Goal: Task Accomplishment & Management: Manage account settings

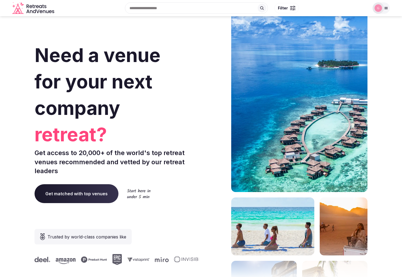
click at [380, 12] on div at bounding box center [377, 7] width 11 height 11
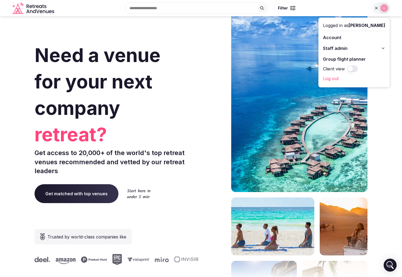
click at [347, 49] on span "Staff admin" at bounding box center [335, 48] width 25 height 6
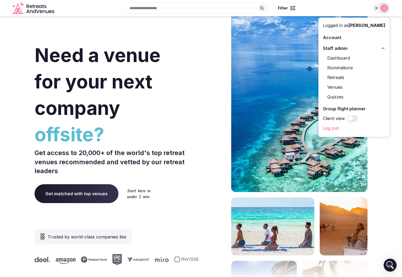
click at [345, 86] on link "Venues" at bounding box center [354, 87] width 62 height 9
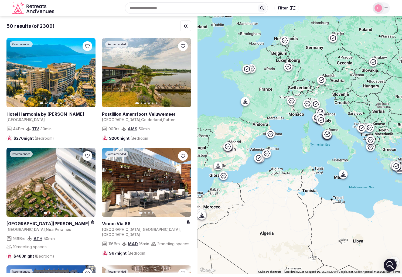
click at [381, 8] on img at bounding box center [378, 8] width 8 height 8
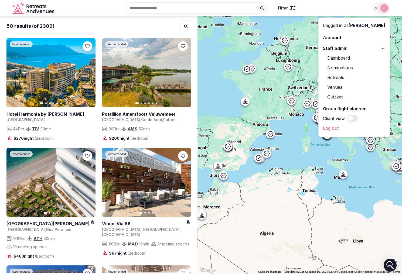
click at [341, 88] on link "Venues" at bounding box center [354, 87] width 62 height 9
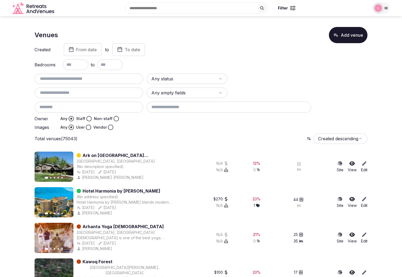
click at [365, 165] on icon at bounding box center [363, 163] width 5 height 5
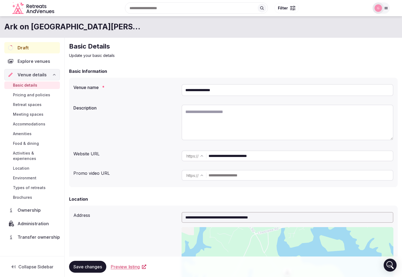
click at [254, 168] on div "https :// ******* ********" at bounding box center [287, 175] width 212 height 15
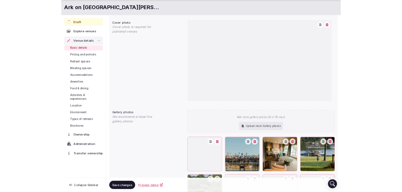
scroll to position [529, 0]
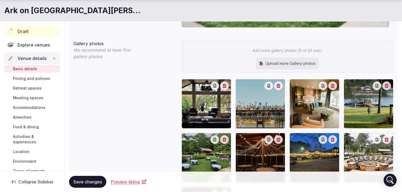
click at [151, 134] on div "Gallery photos We recommend at least five gallery photos Add more gallery photo…" at bounding box center [233, 138] width 320 height 201
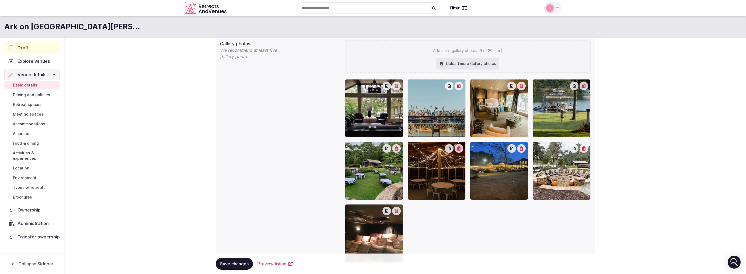
click at [237, 145] on div "Gallery photos We recommend at least five gallery photos Add more gallery photo…" at bounding box center [405, 151] width 371 height 226
click at [401, 9] on icon at bounding box center [558, 8] width 3 height 2
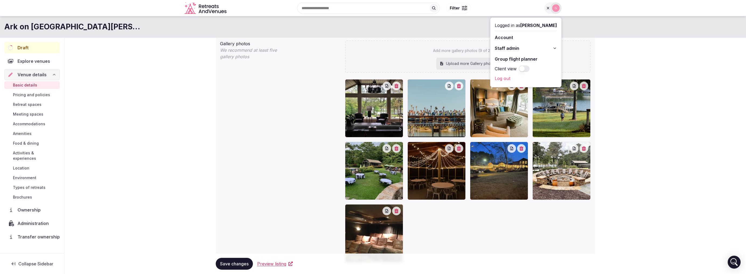
click at [401, 49] on span "Staff admin" at bounding box center [507, 48] width 25 height 6
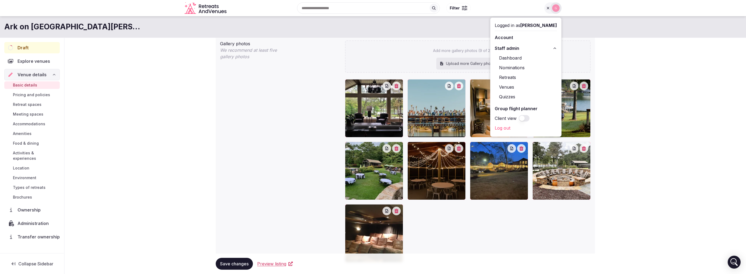
click at [401, 89] on link "Venues" at bounding box center [526, 87] width 62 height 9
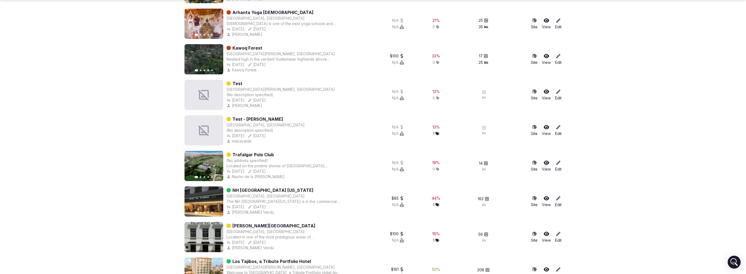
scroll to position [442, 0]
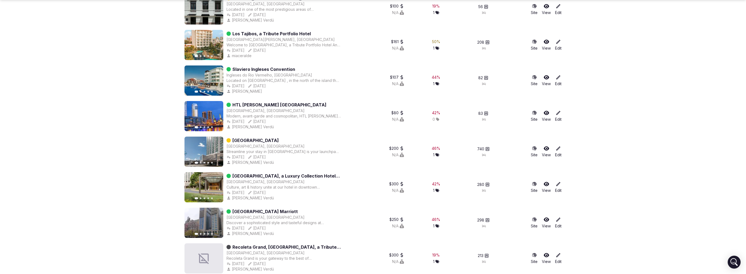
click at [401, 222] on icon at bounding box center [558, 219] width 5 height 5
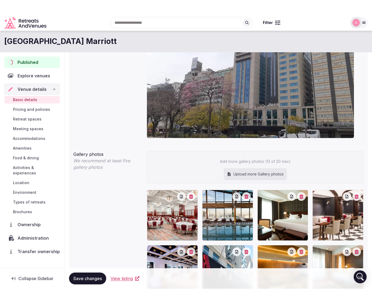
scroll to position [371, 0]
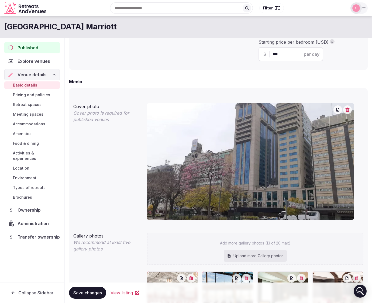
click at [362, 10] on icon at bounding box center [364, 8] width 4 height 4
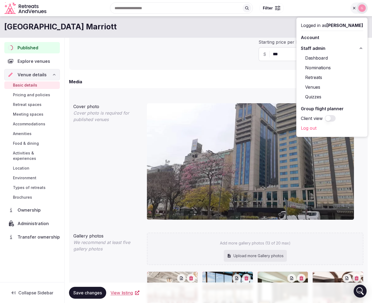
click at [178, 65] on div "Number of bedrooms ***" at bounding box center [144, 42] width 143 height 48
click at [354, 6] on icon at bounding box center [354, 8] width 4 height 4
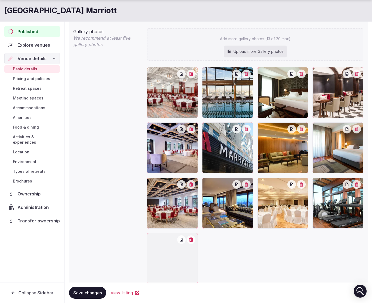
scroll to position [596, 0]
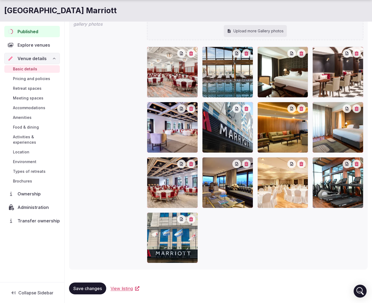
click at [21, 276] on span "Collapse Sidebar" at bounding box center [35, 292] width 35 height 5
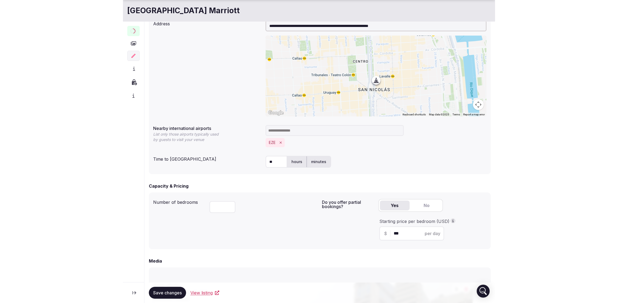
scroll to position [0, 0]
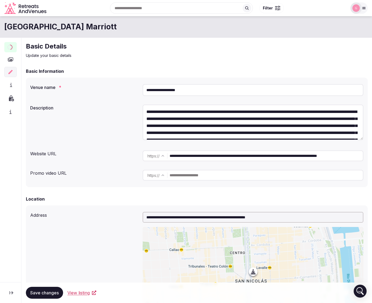
click at [12, 276] on icon at bounding box center [11, 292] width 4 height 3
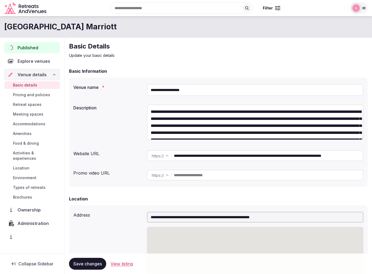
scroll to position [2, 0]
